Goal: Find specific page/section: Find specific page/section

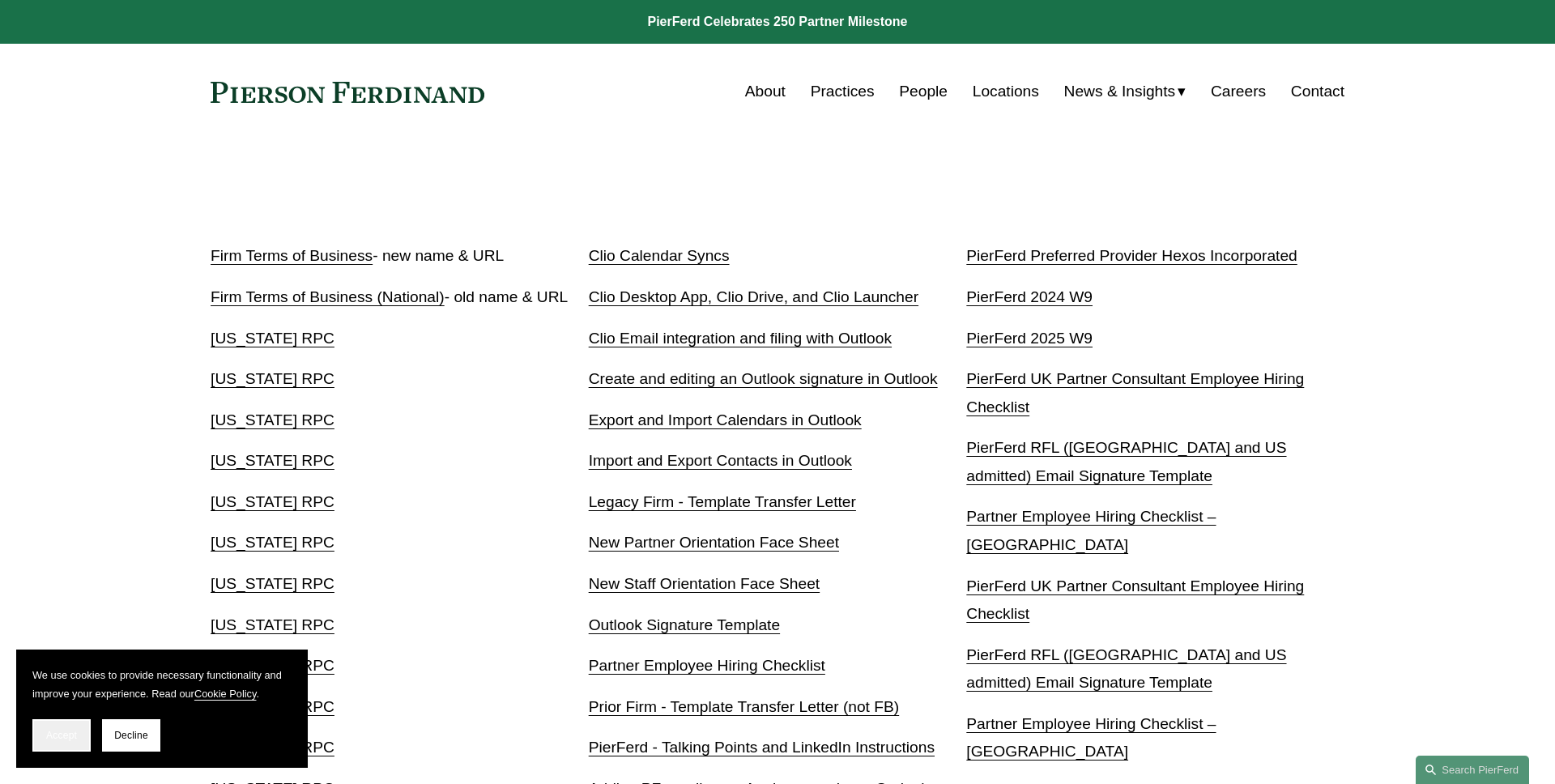
click at [80, 727] on button "Accept" at bounding box center [61, 735] width 58 height 32
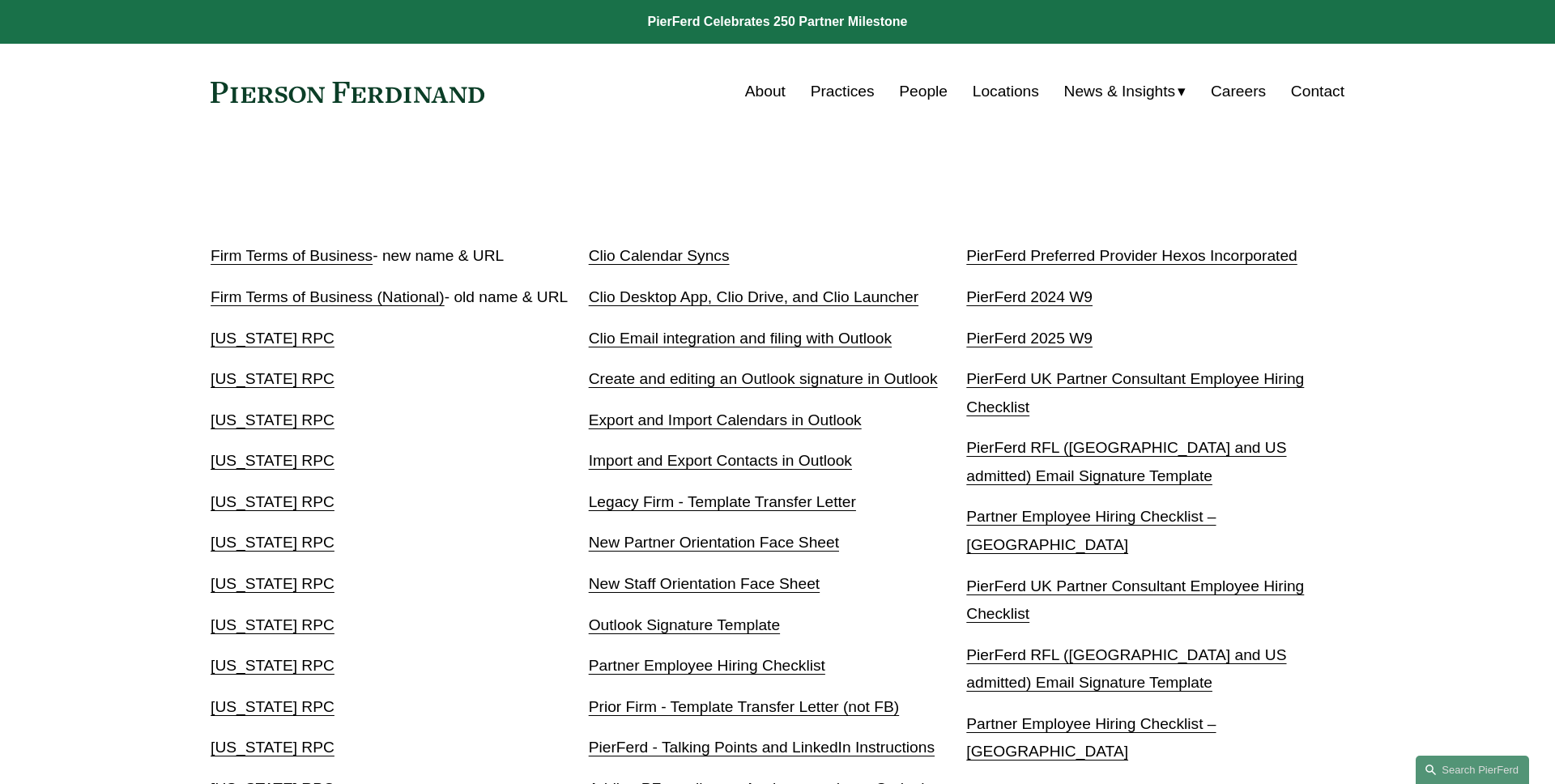
scroll to position [916, 0]
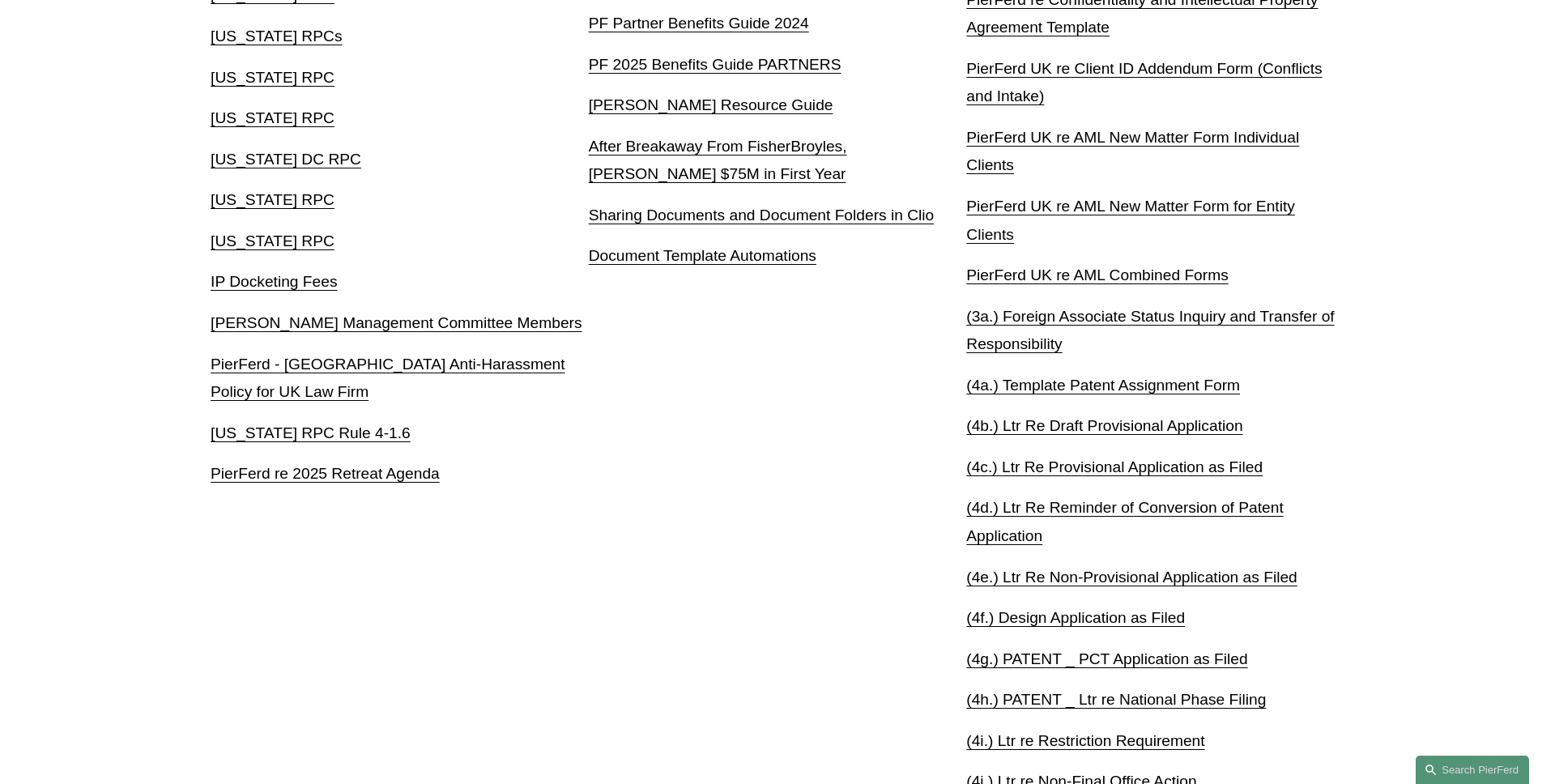
click at [198, 508] on div "Firm Terms of Business - new name & URL Firm Terms of Business (National) - old…" at bounding box center [778, 334] width 1555 height 2016
click at [120, 269] on div "Firm Terms of Business - new name & URL Firm Terms of Business (National) - old…" at bounding box center [778, 334] width 1555 height 2016
click at [118, 225] on div "Firm Terms of Business - new name & URL Firm Terms of Business (National) - old…" at bounding box center [778, 334] width 1555 height 2016
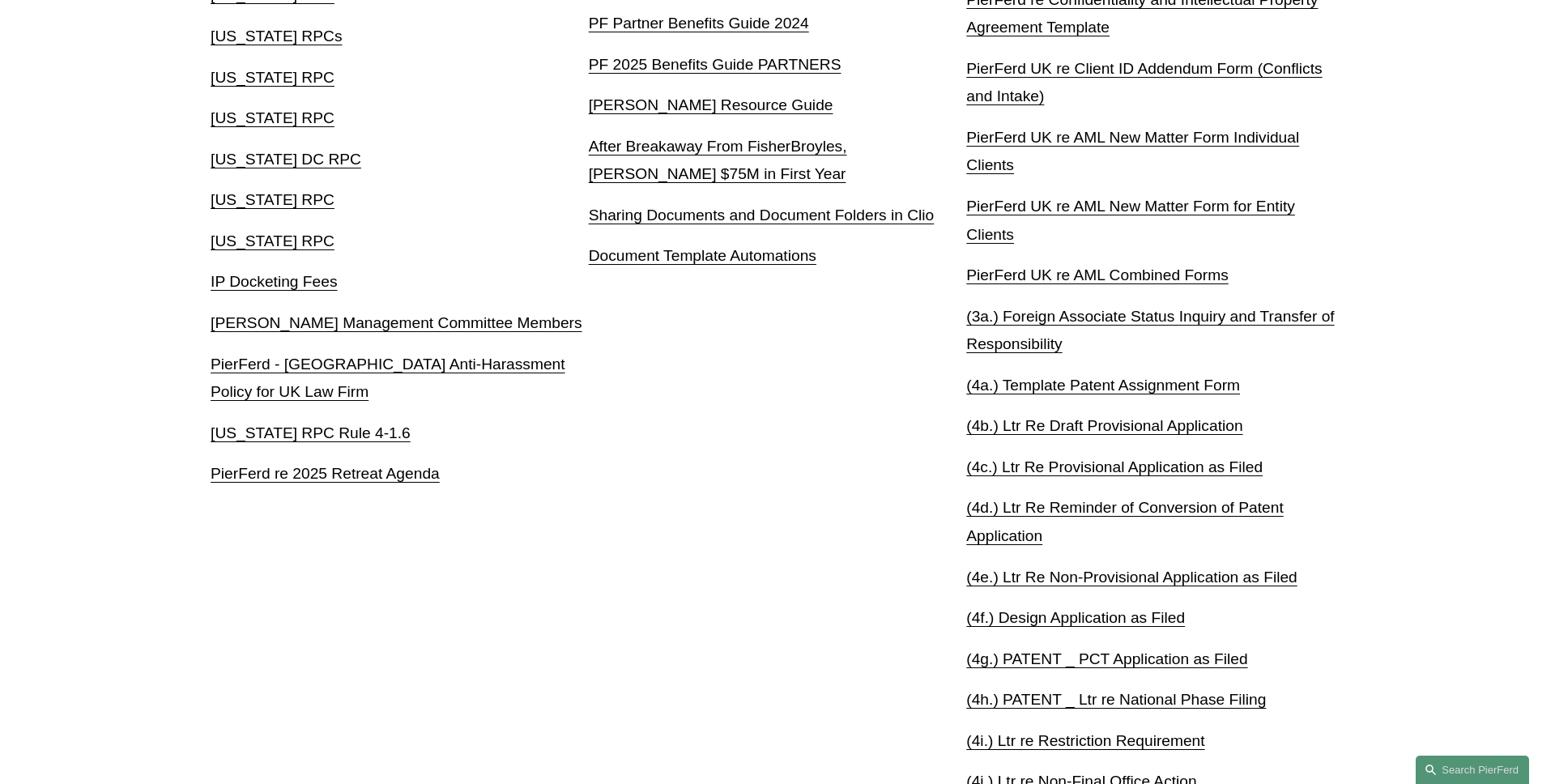
click at [90, 205] on div "Firm Terms of Business - new name & URL Firm Terms of Business (National) - old…" at bounding box center [778, 334] width 1555 height 2016
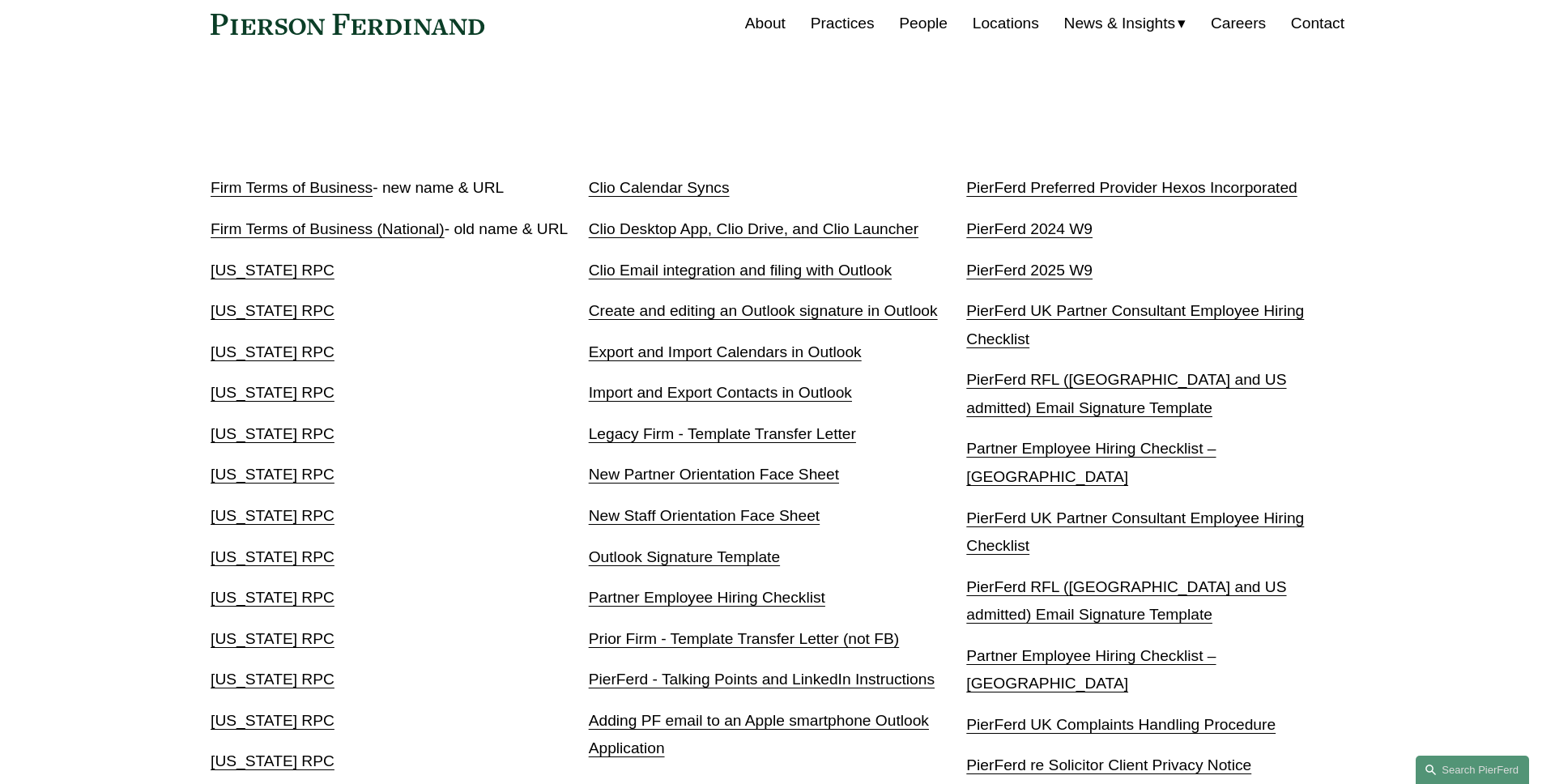
scroll to position [0, 0]
